Goal: Transaction & Acquisition: Purchase product/service

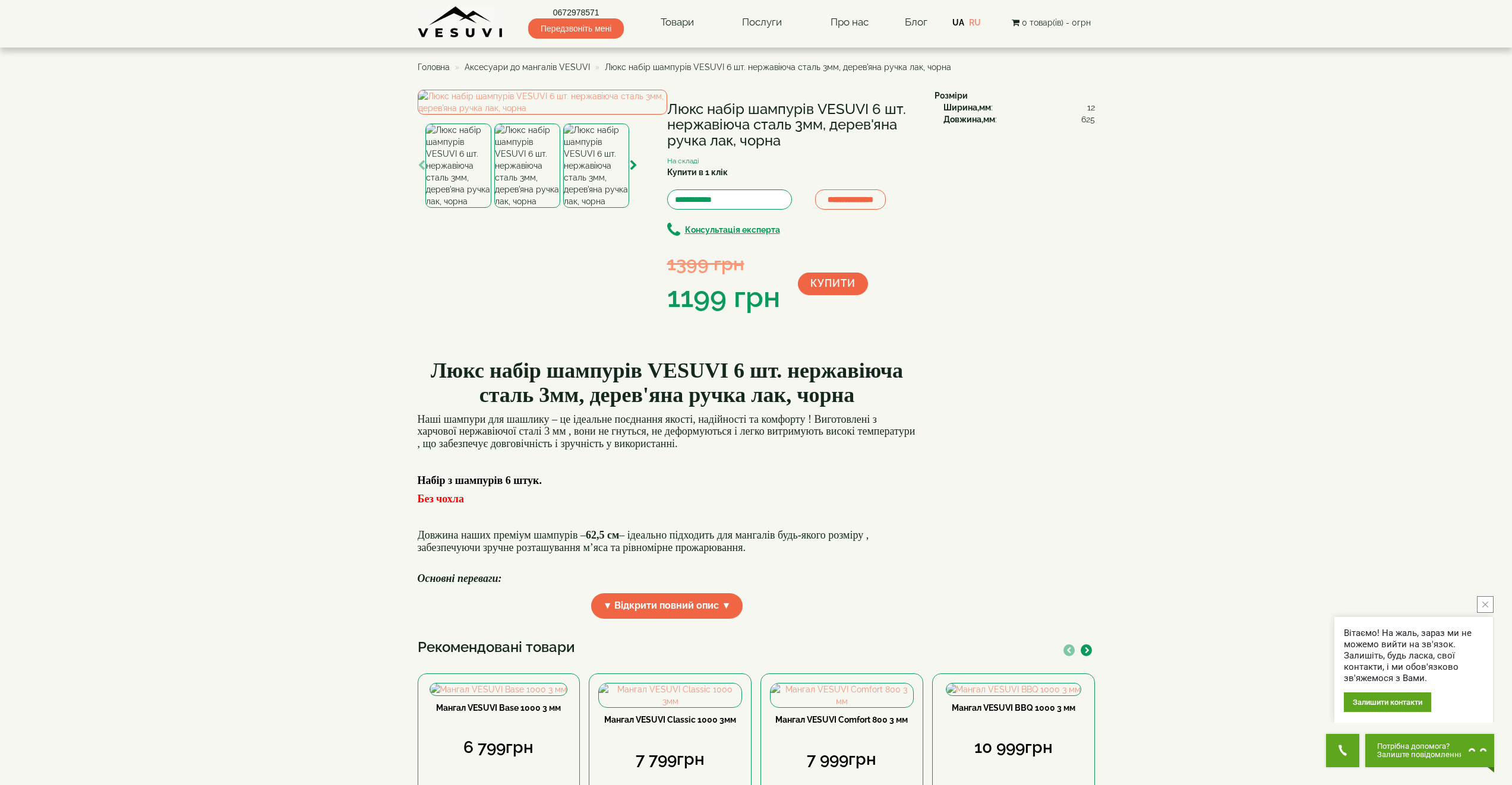
scroll to position [538, 0]
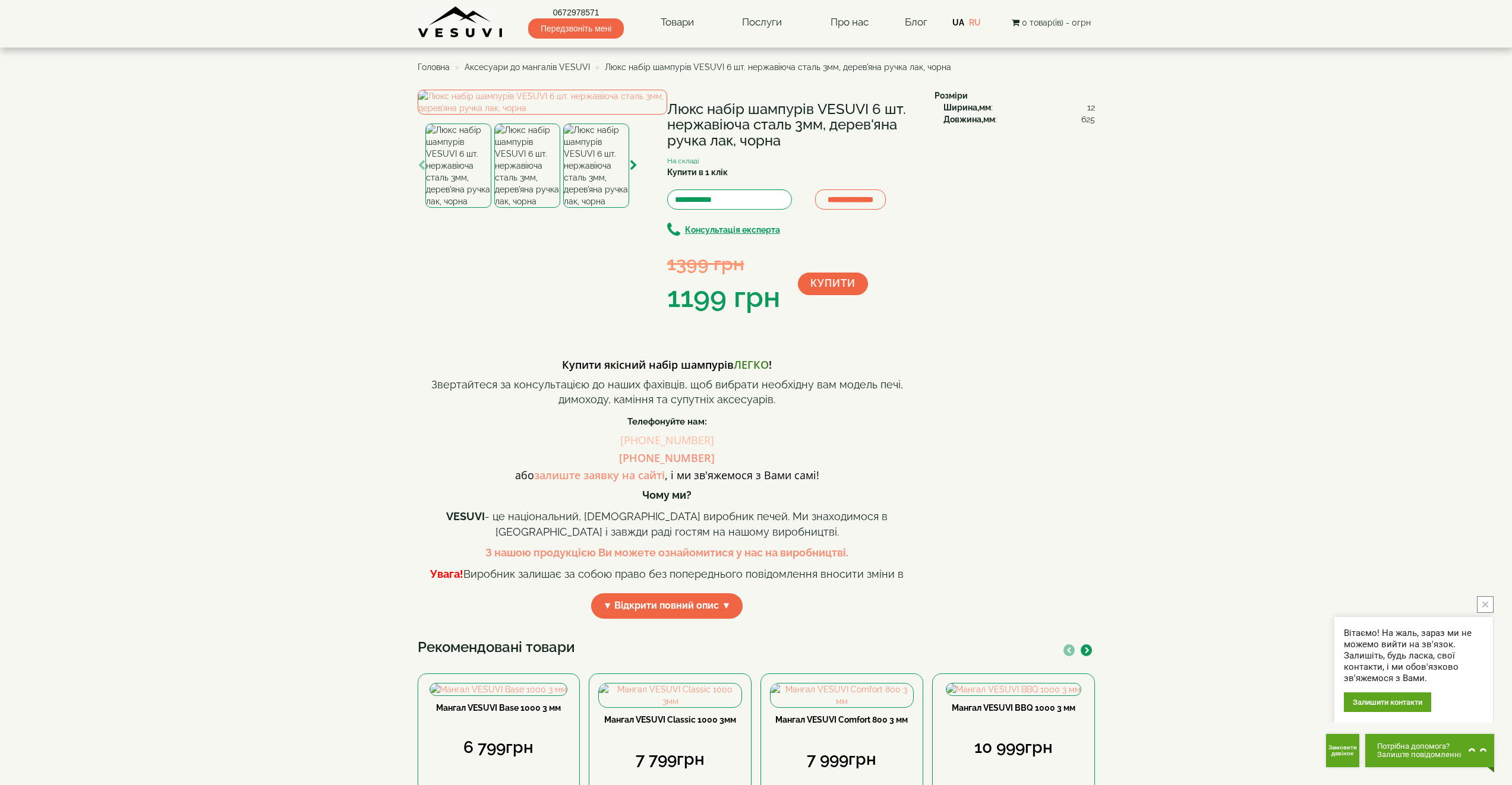
click at [669, 447] on link "(067) 297-85-71" at bounding box center [667, 440] width 94 height 14
click at [418, 6] on img at bounding box center [460, 22] width 86 height 32
